Goal: Task Accomplishment & Management: Use online tool/utility

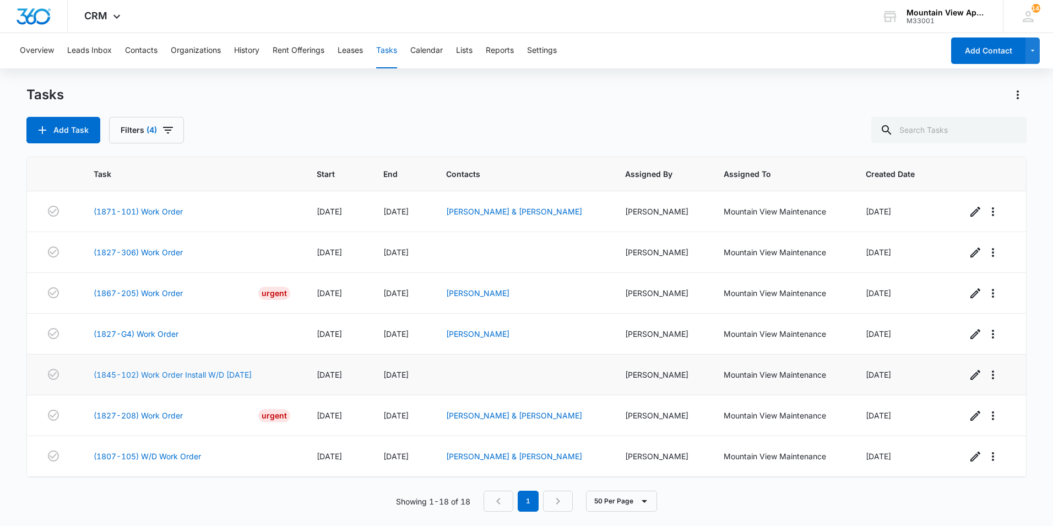
scroll to position [228, 0]
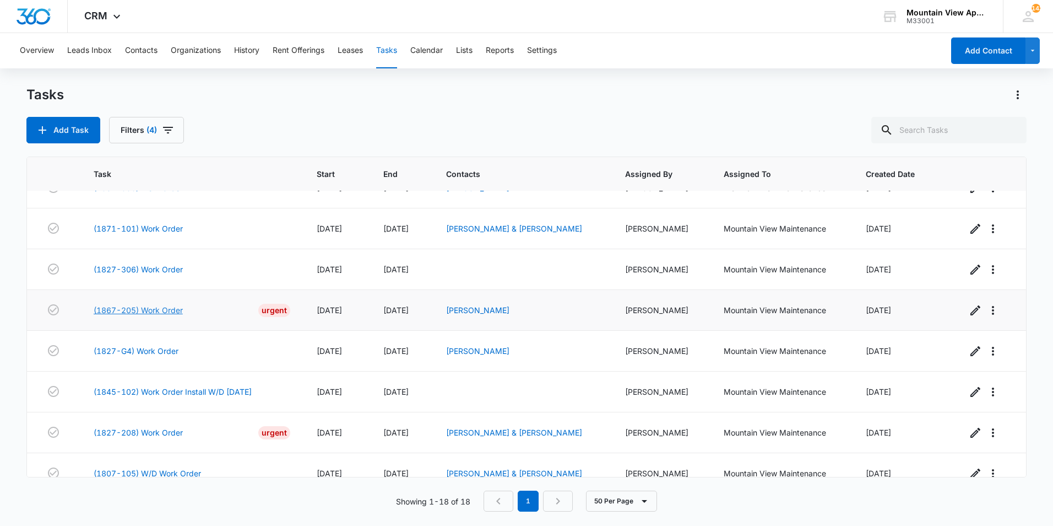
click at [171, 313] on link "(1867-205) Work Order" at bounding box center [138, 310] width 89 height 12
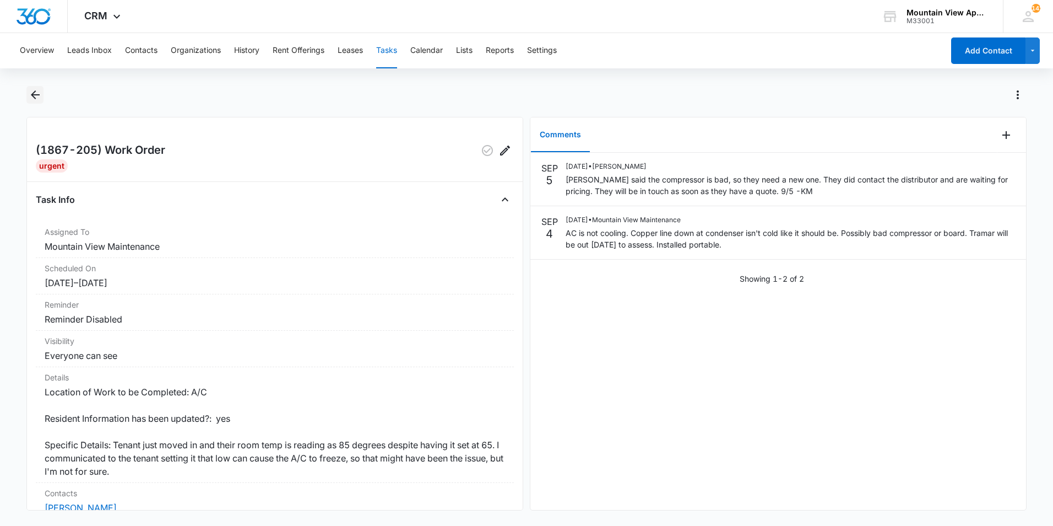
click at [37, 96] on icon "Back" at bounding box center [35, 94] width 13 height 13
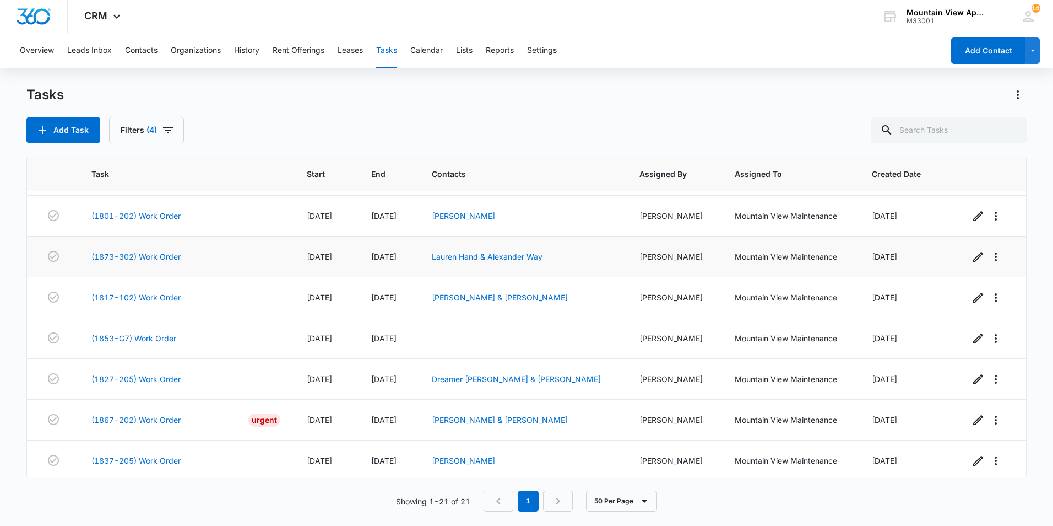
scroll to position [570, 0]
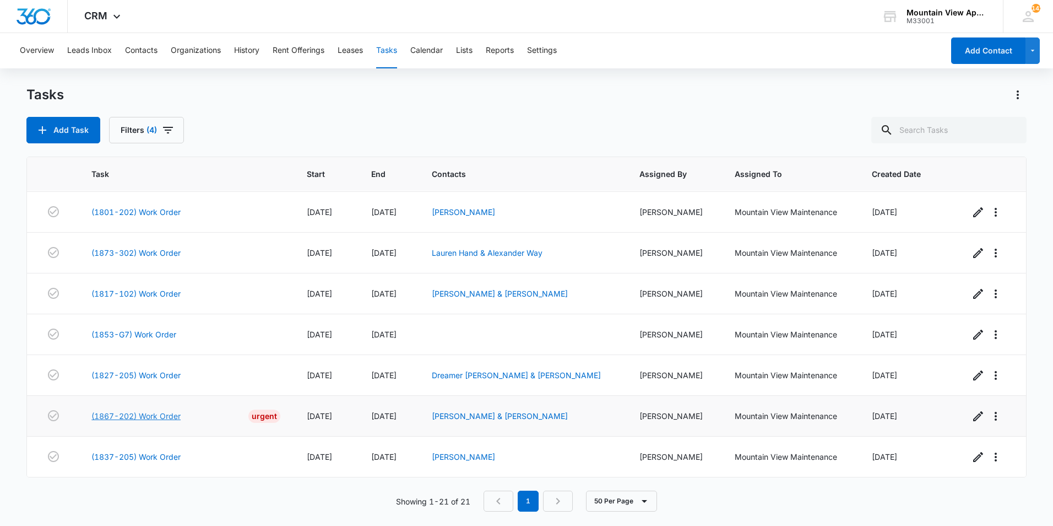
click at [177, 419] on link "(1867-202) Work Order" at bounding box center [135, 416] width 89 height 12
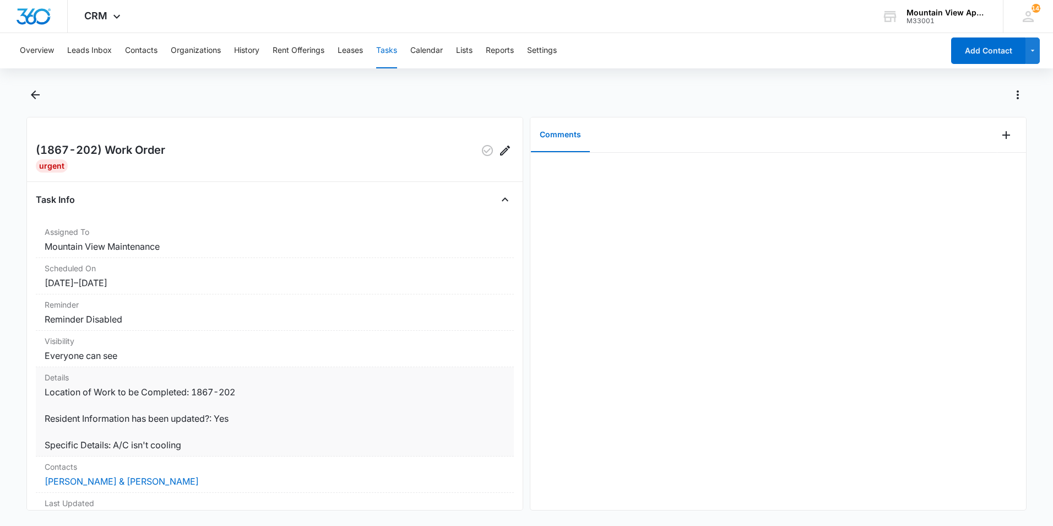
scroll to position [132, 0]
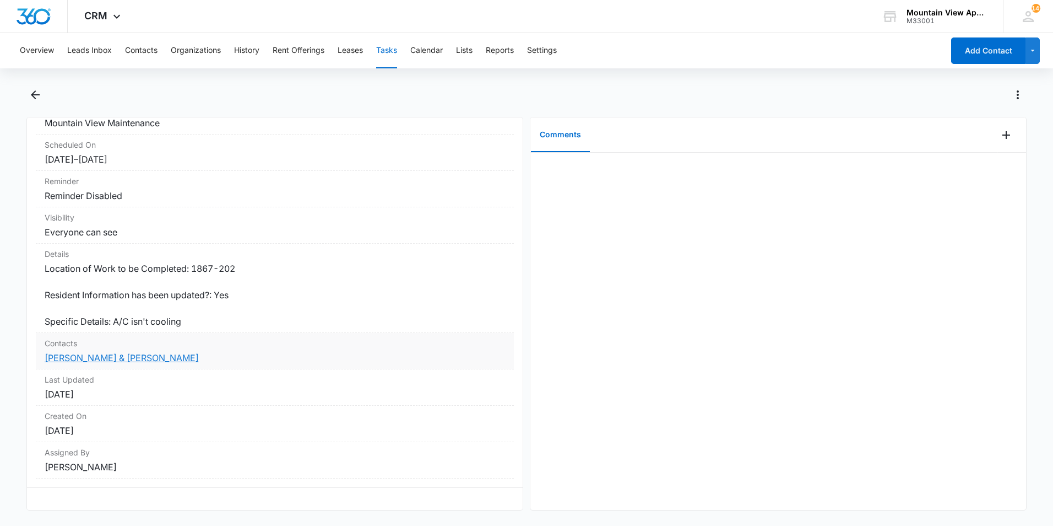
click at [133, 352] on link "[PERSON_NAME] & [PERSON_NAME]" at bounding box center [122, 357] width 154 height 11
